Goal: Transaction & Acquisition: Purchase product/service

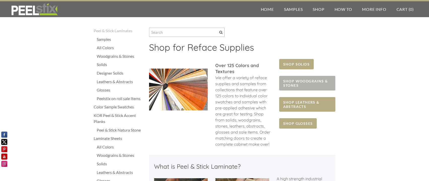
click at [296, 78] on span "SHOP WOODGRAINS & STONES" at bounding box center [307, 83] width 56 height 15
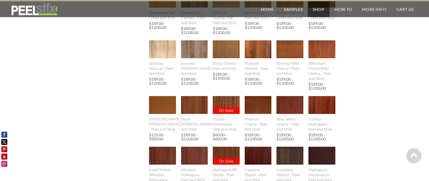
scroll to position [359, 0]
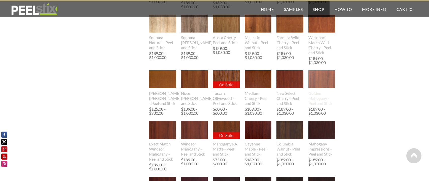
click at [323, 86] on img at bounding box center [321, 79] width 27 height 18
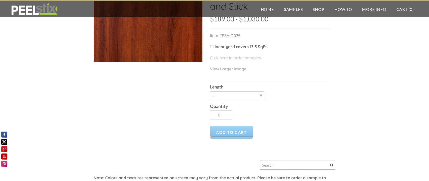
scroll to position [51, 0]
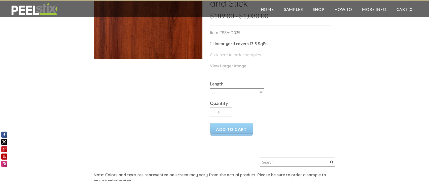
click at [210, 88] on select "-- 3LY 10LY 15LY 30LY" at bounding box center [237, 92] width 54 height 9
select select "3LY"
click option "3LY" at bounding box center [0, 0] width 0 height 0
type input "1"
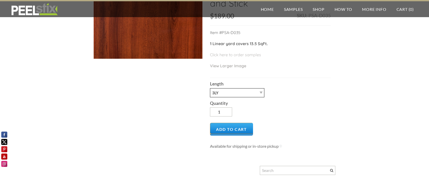
scroll to position [0, 0]
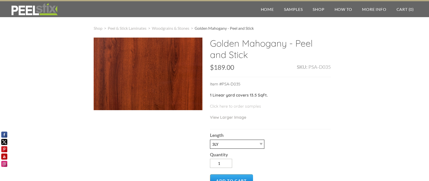
click at [210, 139] on select "-- 3LY 10LY 15LY 30LY" at bounding box center [237, 143] width 54 height 9
drag, startPoint x: 254, startPoint y: 143, endPoint x: 304, endPoint y: 110, distance: 60.2
click at [304, 110] on p "Click here to order samples" at bounding box center [270, 108] width 121 height 11
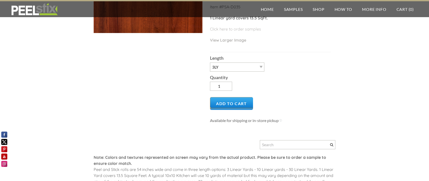
scroll to position [51, 0]
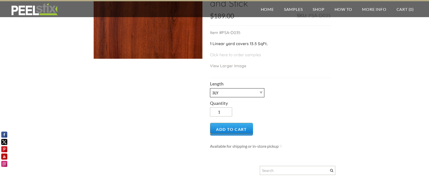
click at [210, 88] on select "-- 3LY 10LY 15LY 30LY" at bounding box center [237, 92] width 54 height 9
select select "10LY"
click option "10LY" at bounding box center [0, 0] width 0 height 0
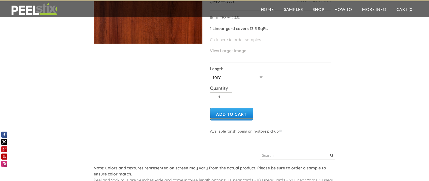
scroll to position [0, 0]
